Goal: Submit feedback/report problem

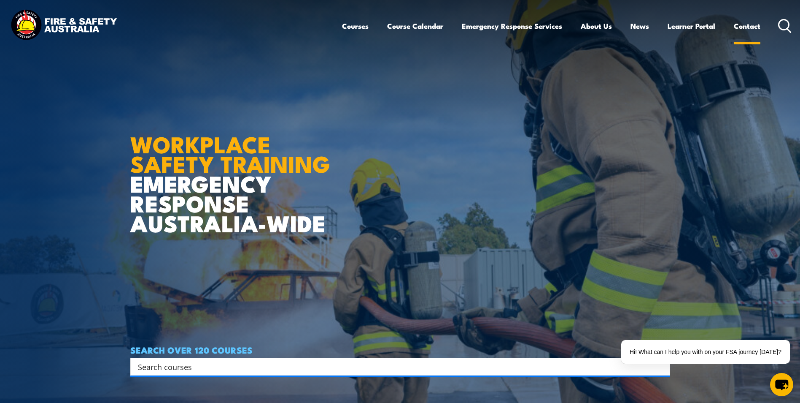
click at [736, 27] on link "Contact" at bounding box center [747, 26] width 27 height 22
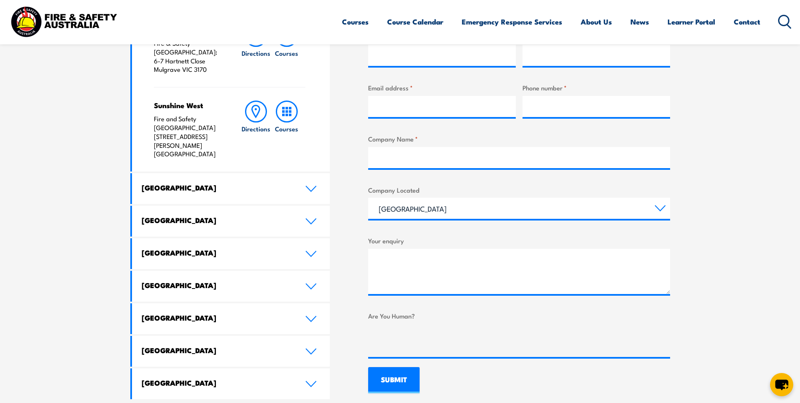
scroll to position [358, 0]
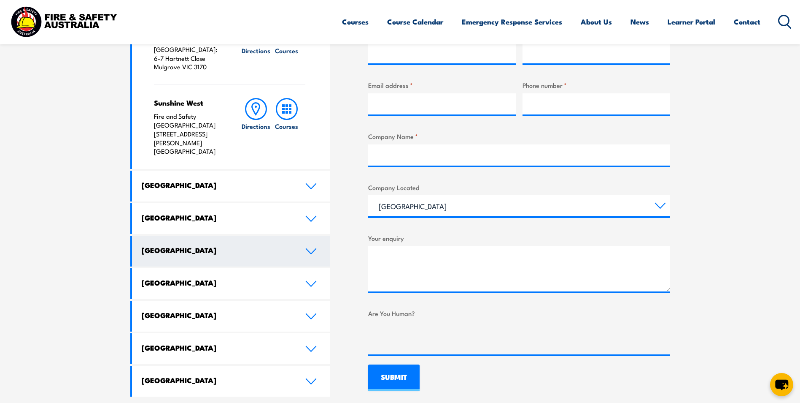
click at [314, 249] on icon at bounding box center [311, 251] width 10 height 5
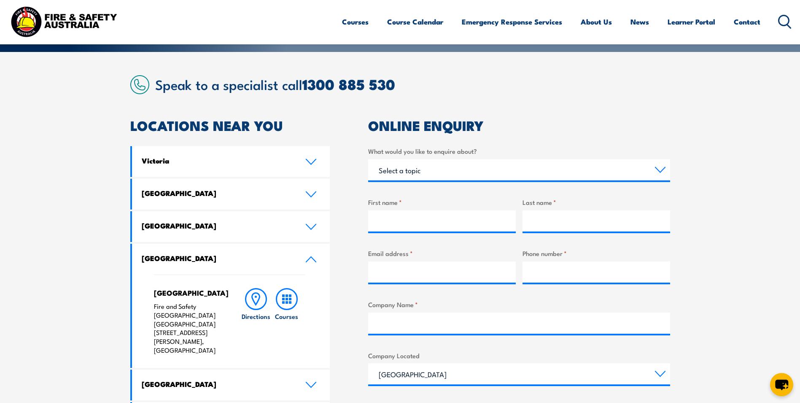
scroll to position [268, 0]
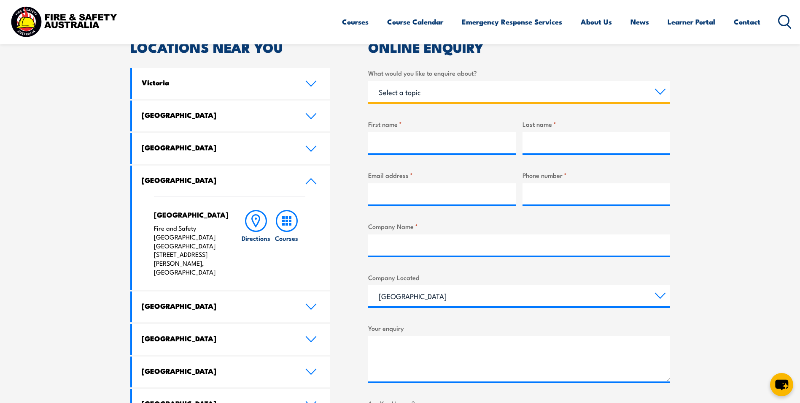
click at [657, 92] on select "Select a topic Training Emergency Response Services General Enquiry" at bounding box center [519, 91] width 302 height 21
select select "General Enquiry"
click at [368, 81] on select "Select a topic Training Emergency Response Services General Enquiry" at bounding box center [519, 91] width 302 height 21
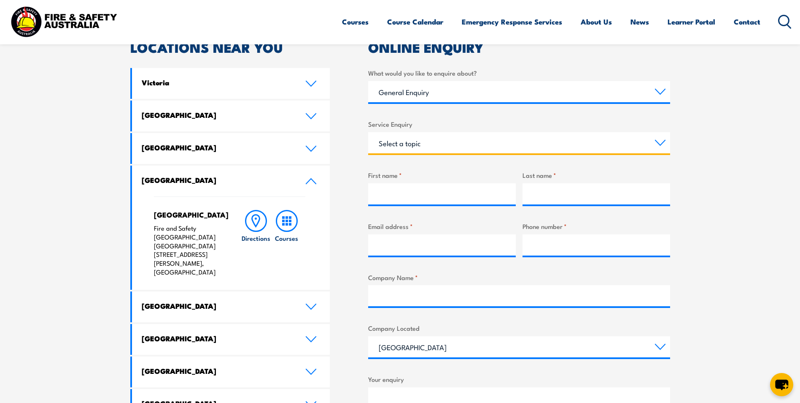
click at [657, 144] on select "Select a topic Assistance in completing an online enrolment booking Request a c…" at bounding box center [519, 142] width 302 height 21
click at [657, 143] on select "Select a topic Assistance in completing an online enrolment booking Request a c…" at bounding box center [519, 142] width 302 height 21
select select "Request a copy of a certificate"
click at [368, 132] on select "Select a topic Assistance in completing an online enrolment booking Request a c…" at bounding box center [519, 142] width 302 height 21
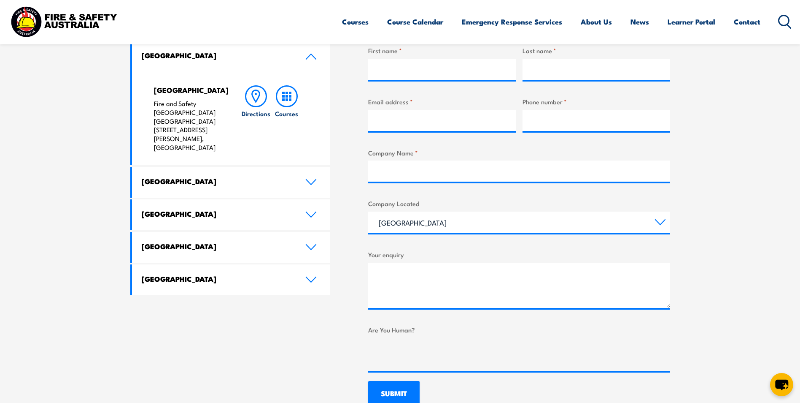
scroll to position [300, 0]
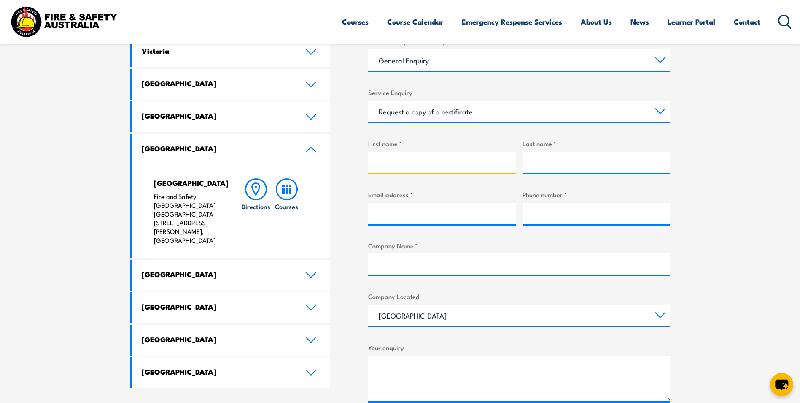
drag, startPoint x: 403, startPoint y: 154, endPoint x: 405, endPoint y: 160, distance: 6.0
click at [403, 154] on input "First name *" at bounding box center [442, 161] width 148 height 21
type input "Lana"
type input "Johnson"
click at [417, 221] on input "Email address *" at bounding box center [442, 213] width 148 height 21
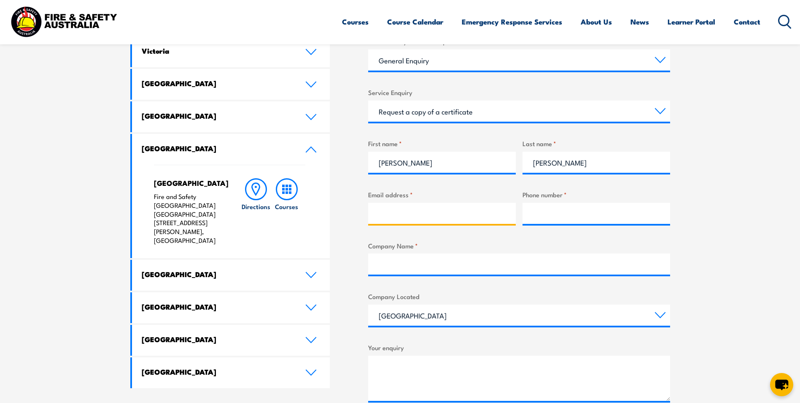
type input "pmptolladmin@chevron.com"
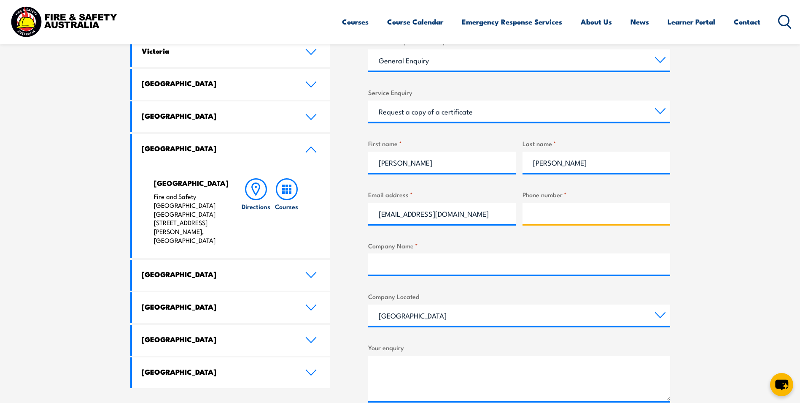
click at [558, 212] on input "Phone number *" at bounding box center [597, 213] width 148 height 21
type input "91825415"
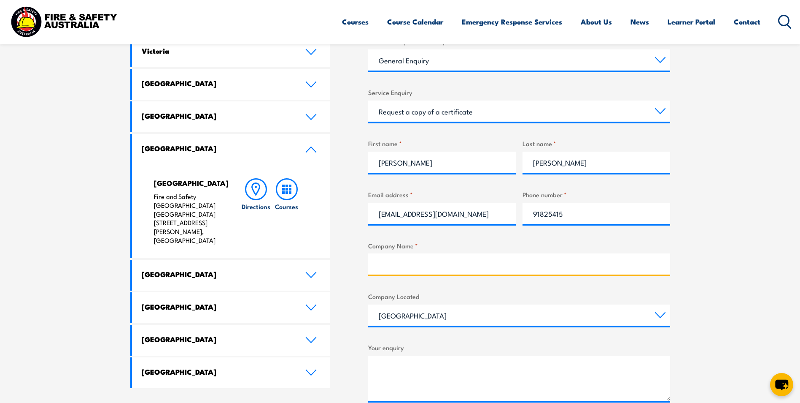
drag, startPoint x: 389, startPoint y: 263, endPoint x: 399, endPoint y: 269, distance: 10.8
click at [389, 264] on input "Company Name *" at bounding box center [519, 263] width 302 height 21
type input "Toll Group"
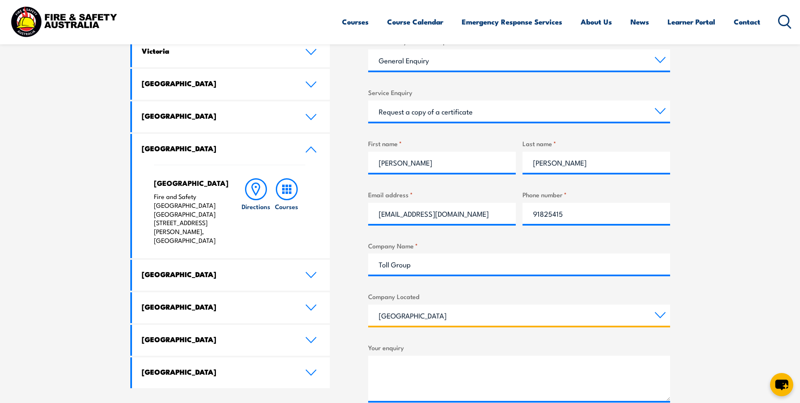
click at [659, 314] on select "Queensland New South Wales Australian Capital Territory Victoria South Australi…" at bounding box center [519, 314] width 302 height 21
select select "Western Australia"
click at [368, 304] on select "Queensland New South Wales Australian Capital Territory Victoria South Australi…" at bounding box center [519, 314] width 302 height 21
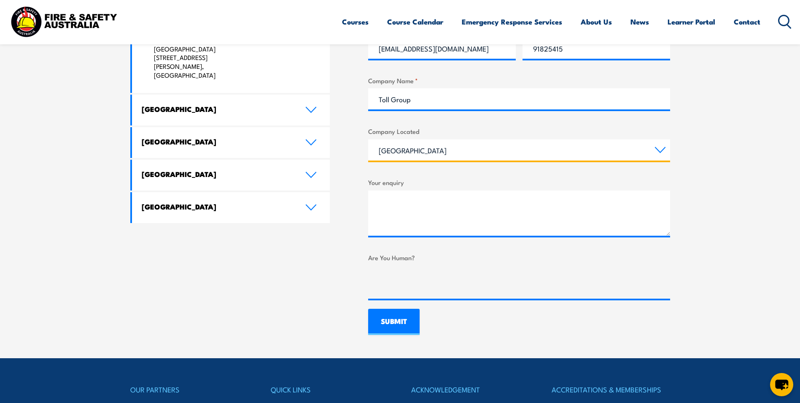
scroll to position [470, 0]
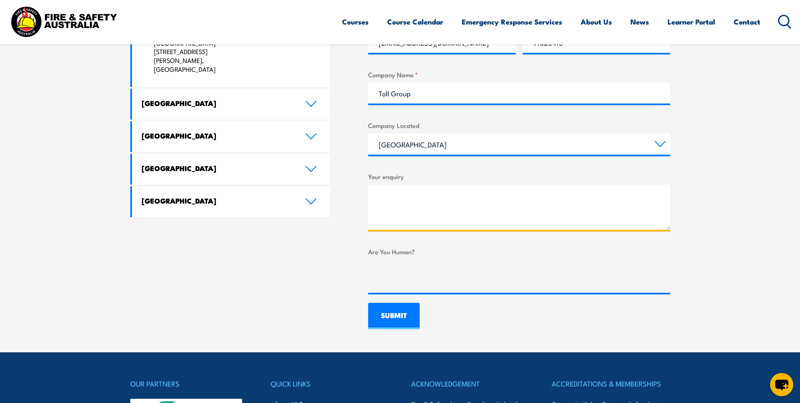
click at [396, 188] on textarea "Your enquiry" at bounding box center [519, 206] width 302 height 45
type textarea "G"
click at [465, 216] on textarea "Morning, could you please email through certificate copies for the following wh…" at bounding box center [519, 206] width 302 height 45
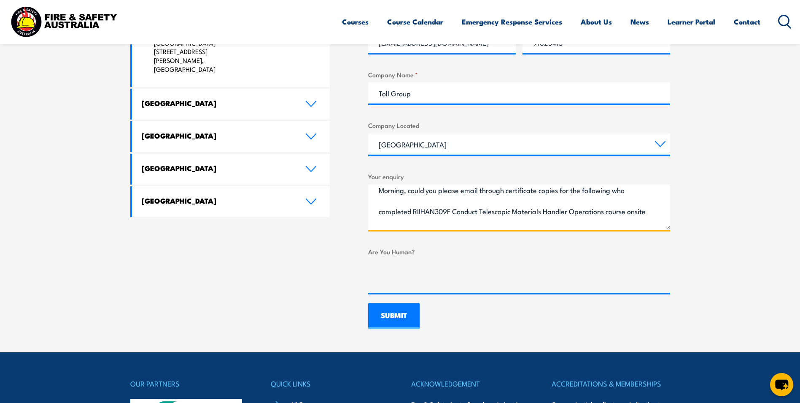
scroll to position [0, 0]
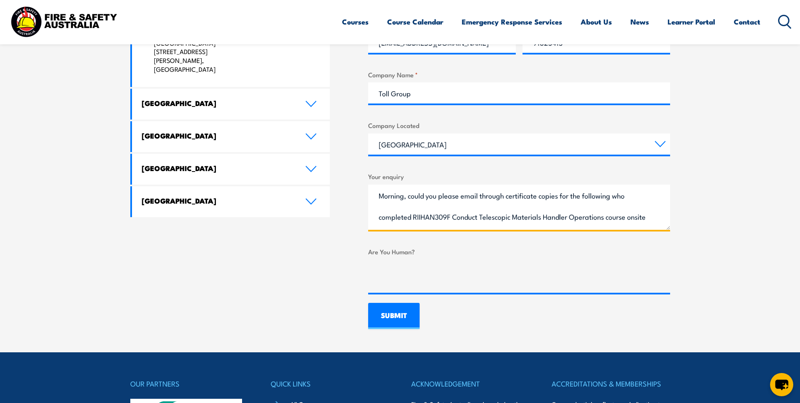
click at [615, 197] on textarea "Morning, could you please email through certificate copies for the following wh…" at bounding box center [519, 206] width 302 height 45
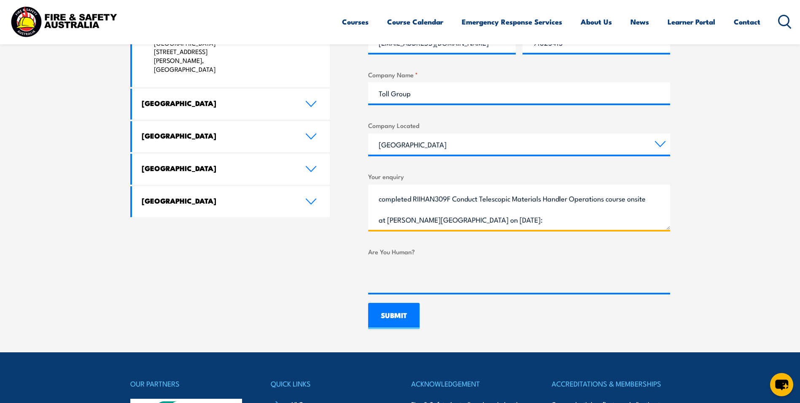
click at [526, 220] on textarea "Morning, could you please email through certificate copies for our staff member…" at bounding box center [519, 206] width 302 height 45
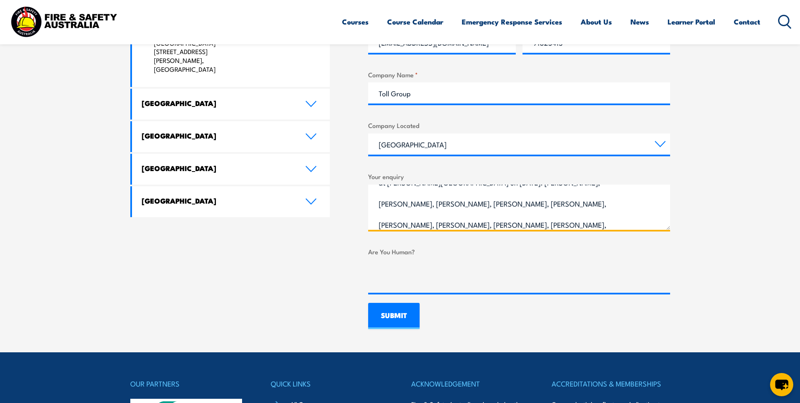
scroll to position [76, 0]
click at [549, 204] on textarea "Morning, could you please email through certificate copies for our staff member…" at bounding box center [519, 206] width 302 height 45
click at [587, 205] on textarea "Morning, could you please email through certificate copies for our staff member…" at bounding box center [519, 206] width 302 height 45
click at [461, 223] on textarea "Morning, could you please email through certificate copies for our staff member…" at bounding box center [519, 206] width 302 height 45
type textarea "Morning, could you please email through certificate copies for our staff member…"
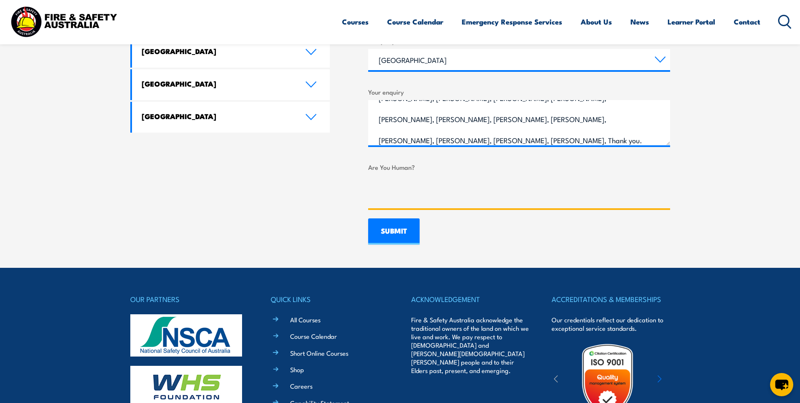
scroll to position [549, 0]
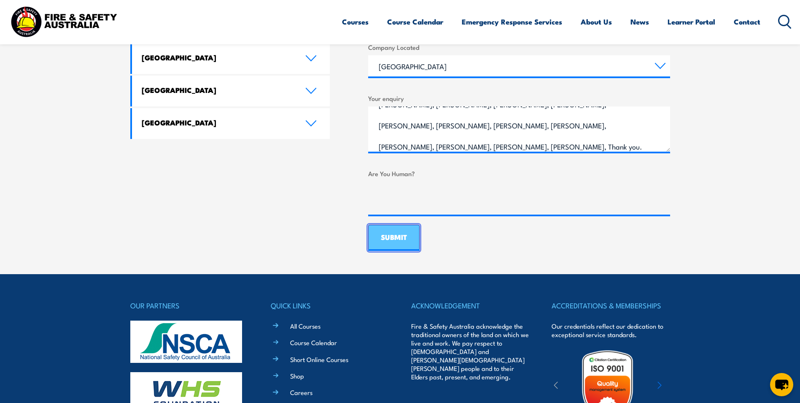
drag, startPoint x: 403, startPoint y: 237, endPoint x: 405, endPoint y: 244, distance: 7.6
click at [403, 237] on input "SUBMIT" at bounding box center [393, 237] width 51 height 26
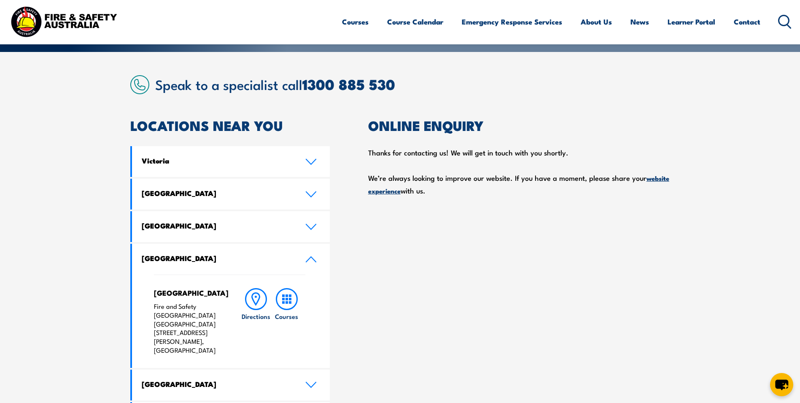
scroll to position [189, 0]
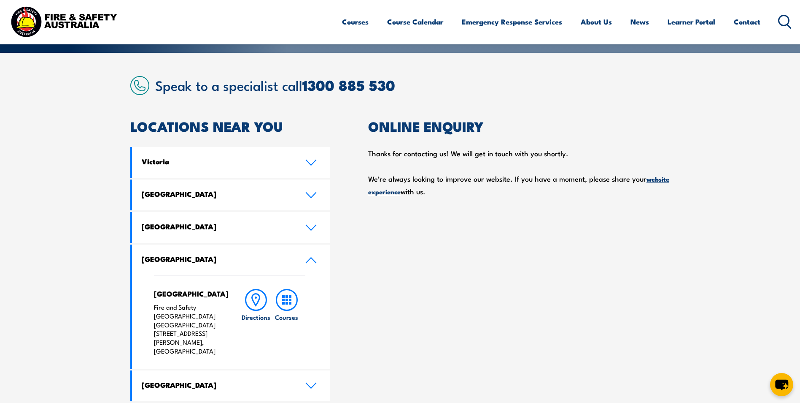
click at [389, 194] on strong "website experience" at bounding box center [518, 185] width 301 height 22
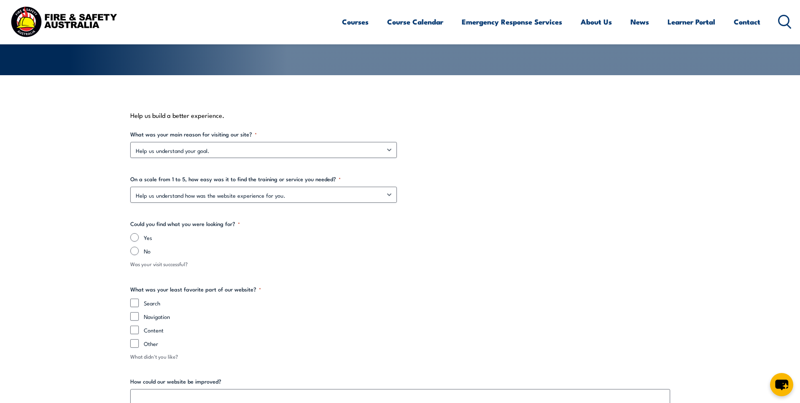
scroll to position [172, 0]
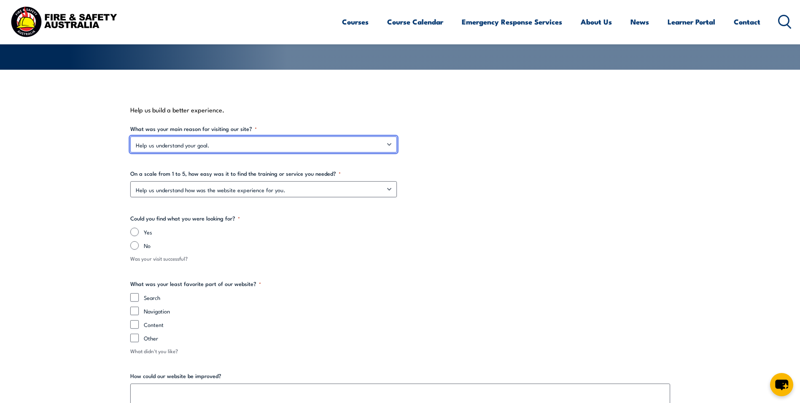
click at [387, 144] on select "Help us understand your goal. Find information on group training Find informati…" at bounding box center [263, 144] width 267 height 16
select select "Find information on group training"
click at [130, 136] on select "Help us understand your goal. Find information on group training Find informati…" at bounding box center [263, 144] width 267 height 16
click at [386, 141] on select "Help us understand your goal. Find information on group training Find informati…" at bounding box center [263, 144] width 267 height 16
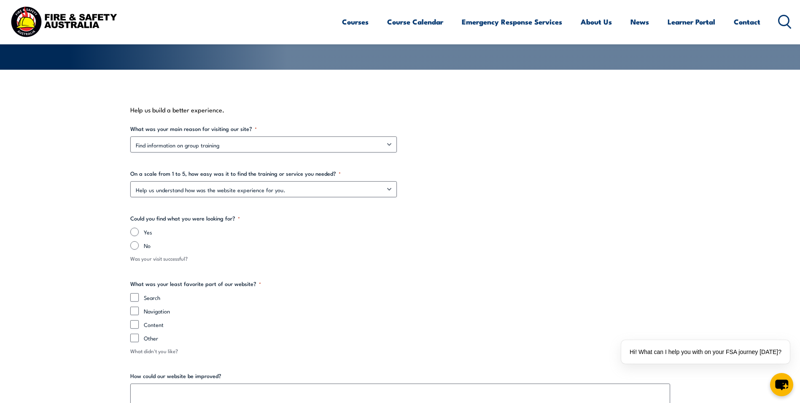
click at [485, 197] on div "Help us understand how was the website experience for you. 5 - very good 4 - go…" at bounding box center [400, 189] width 540 height 16
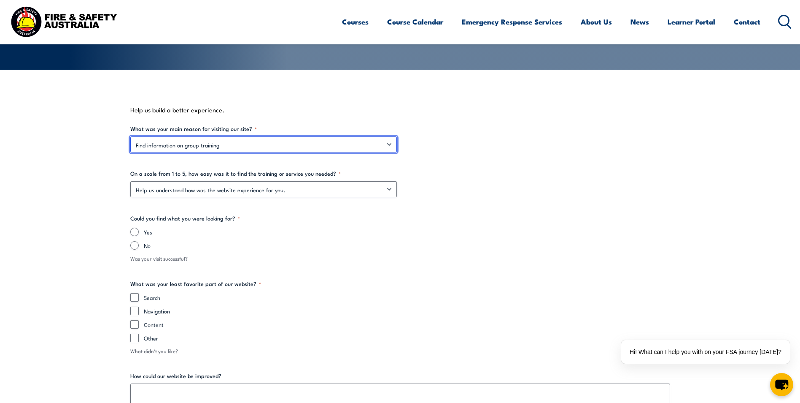
click at [389, 145] on select "Help us understand your goal. Find information on group training Find informati…" at bounding box center [263, 144] width 267 height 16
click at [130, 136] on select "Help us understand your goal. Find information on group training Find informati…" at bounding box center [263, 144] width 267 height 16
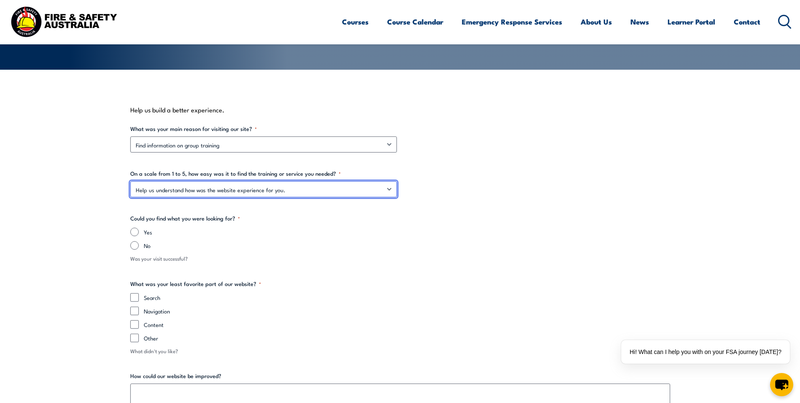
click at [386, 191] on select "Help us understand how was the website experience for you. 5 - very good 4 - go…" at bounding box center [263, 189] width 267 height 16
select select "5 - very good"
click at [130, 181] on select "Help us understand how was the website experience for you. 5 - very good 4 - go…" at bounding box center [263, 189] width 267 height 16
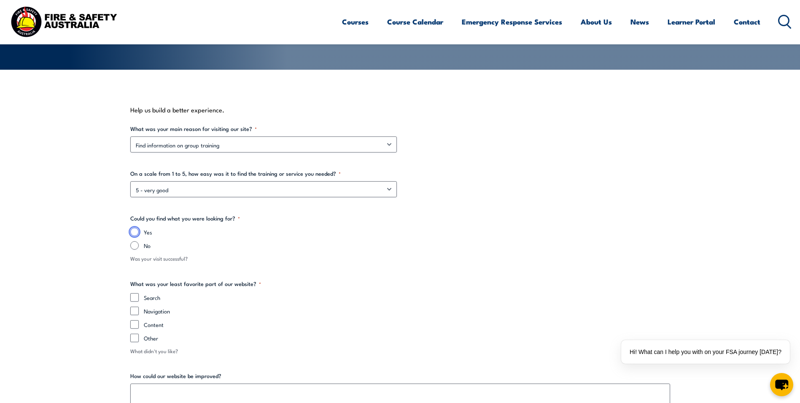
click at [133, 233] on input "Yes" at bounding box center [134, 231] width 8 height 8
radio input "true"
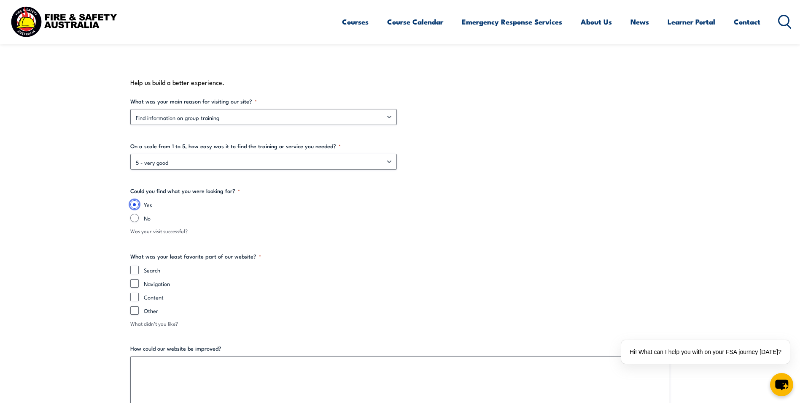
scroll to position [214, 0]
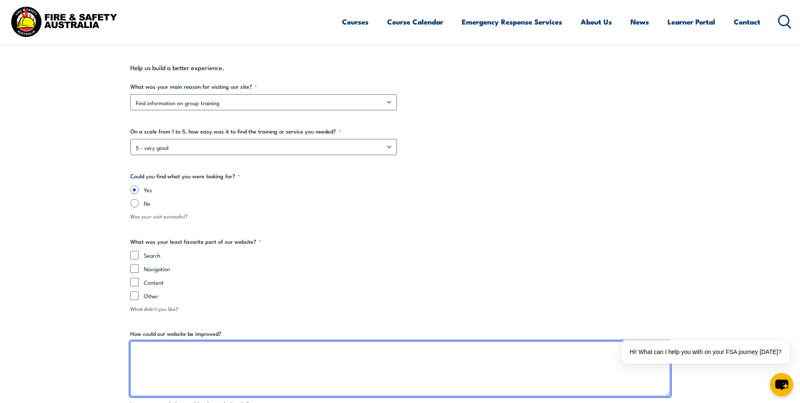
click at [161, 363] on textarea "How could our website be improved?" at bounding box center [400, 368] width 540 height 55
click at [160, 349] on textarea "How could our website be improved?" at bounding box center [400, 368] width 540 height 55
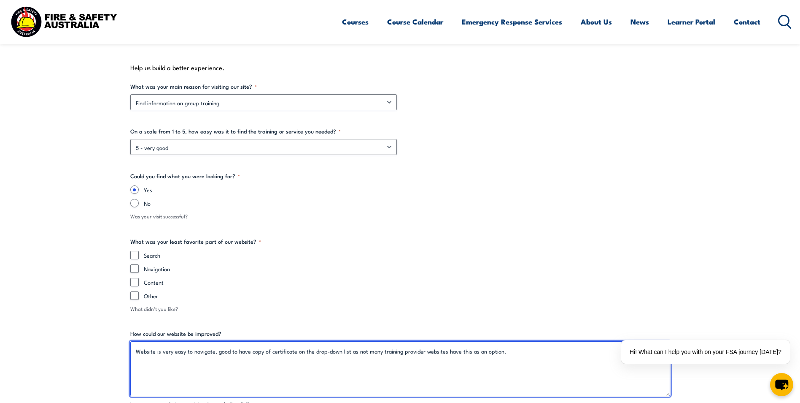
drag, startPoint x: 556, startPoint y: 365, endPoint x: 561, endPoint y: 362, distance: 6.7
click at [556, 365] on textarea "Website is very easy to navigate, good to have copy of certificate on the drop-…" at bounding box center [400, 368] width 540 height 55
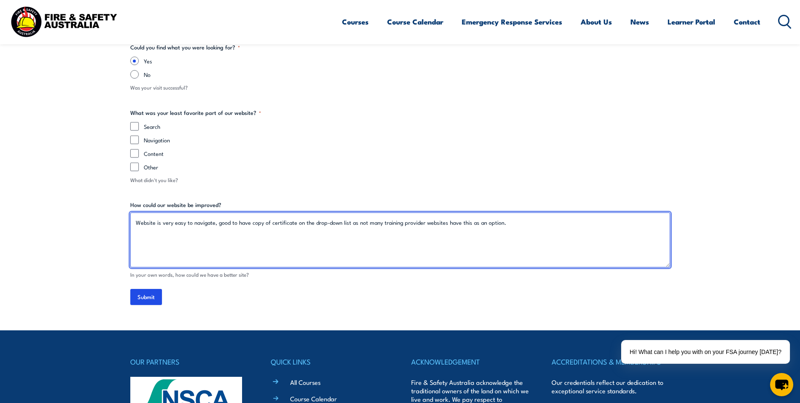
scroll to position [468, 0]
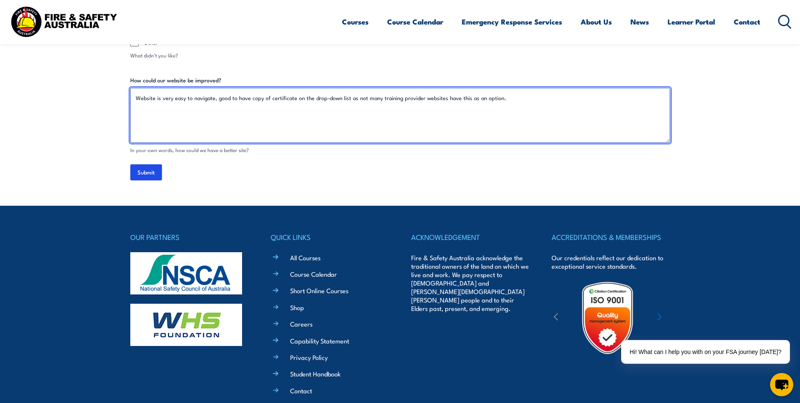
click at [230, 98] on textarea "Website is very easy to navigate, good to have copy of certificate on the drop-…" at bounding box center [400, 115] width 540 height 55
click at [508, 105] on textarea "Website is very easy to navigate, good that "copy of certificate" is on the dro…" at bounding box center [400, 115] width 540 height 55
type textarea "Website is very easy to navigate, good that "copy of certificate" is on the dro…"
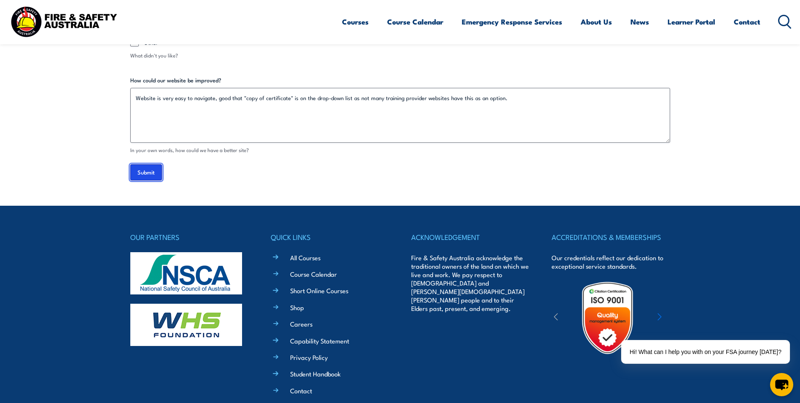
click at [148, 164] on input "Submit" at bounding box center [146, 172] width 32 height 16
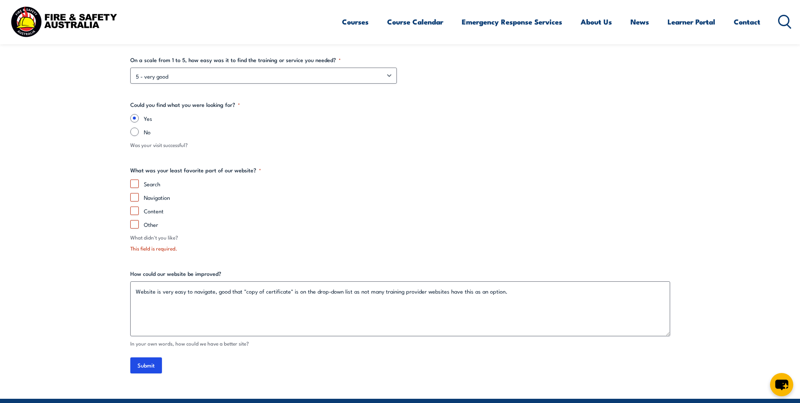
scroll to position [367, 0]
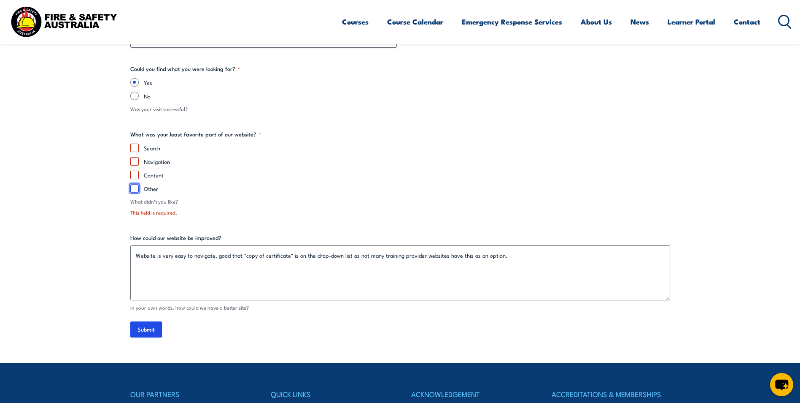
click at [132, 192] on input "Other" at bounding box center [134, 188] width 8 height 8
checkbox input "true"
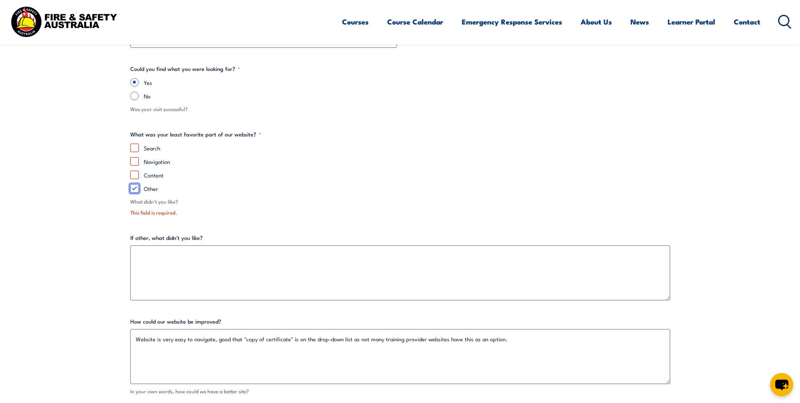
scroll to position [409, 0]
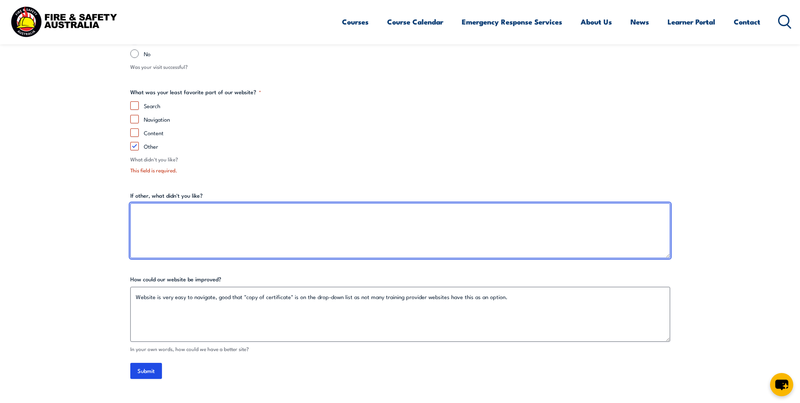
click at [168, 212] on textarea "If other, what didn't you like?" at bounding box center [400, 230] width 540 height 55
click at [152, 220] on textarea "If other, what didn't you like?" at bounding box center [400, 230] width 540 height 55
type textarea "W"
type textarea "I"
type textarea "e"
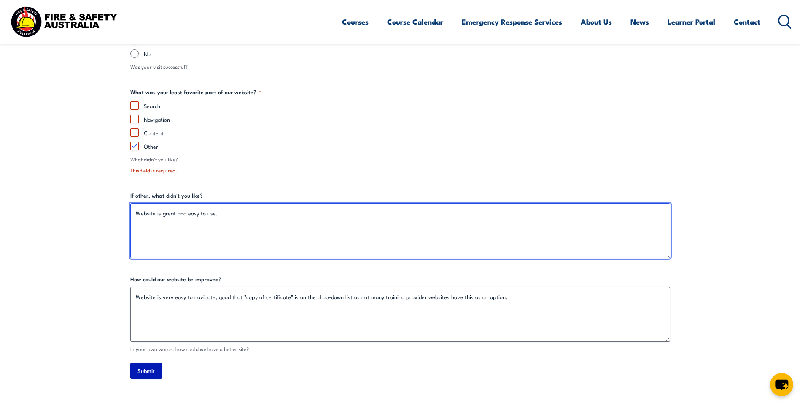
type textarea "Website is great and easy to use."
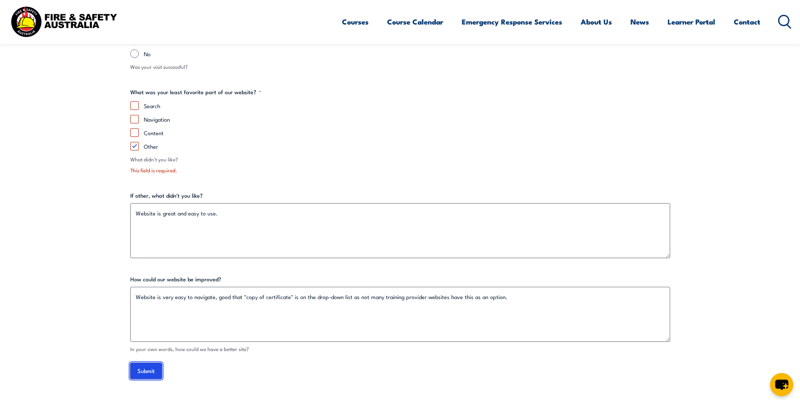
drag, startPoint x: 152, startPoint y: 371, endPoint x: 372, endPoint y: 388, distance: 220.1
click at [152, 371] on input "Submit" at bounding box center [146, 370] width 32 height 16
